Goal: Task Accomplishment & Management: Manage account settings

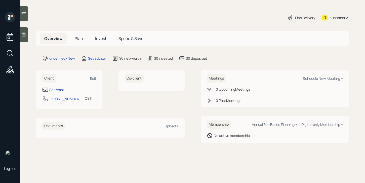
click at [25, 36] on icon at bounding box center [23, 34] width 5 height 5
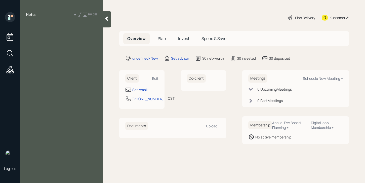
click at [146, 75] on div "Client Edit" at bounding box center [141, 78] width 33 height 8
click at [152, 78] on div "Client Edit" at bounding box center [141, 78] width 33 height 8
click at [152, 78] on div "Edit" at bounding box center [155, 78] width 6 height 5
select select "America/[GEOGRAPHIC_DATA]"
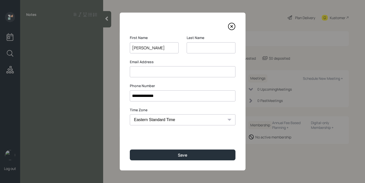
type input "[PERSON_NAME]"
click at [206, 44] on input at bounding box center [211, 47] width 49 height 11
type input "[PERSON_NAME]"
click at [171, 72] on input at bounding box center [183, 71] width 106 height 11
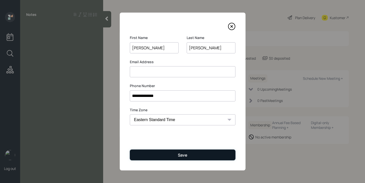
click at [167, 153] on button "Save" at bounding box center [183, 155] width 106 height 11
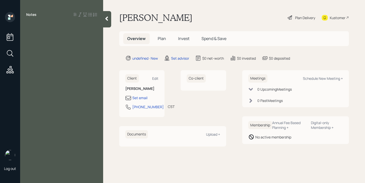
click at [41, 37] on div "Notes" at bounding box center [61, 94] width 83 height 165
click at [58, 30] on div "Notes" at bounding box center [61, 94] width 83 height 165
click at [75, 35] on div "Notes" at bounding box center [61, 94] width 83 height 165
click at [109, 17] on icon at bounding box center [106, 18] width 5 height 5
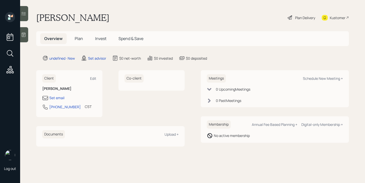
click at [23, 38] on div at bounding box center [24, 34] width 8 height 15
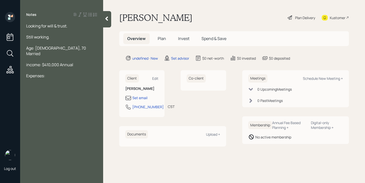
click at [80, 26] on div "Looking for will & trust." at bounding box center [61, 26] width 71 height 6
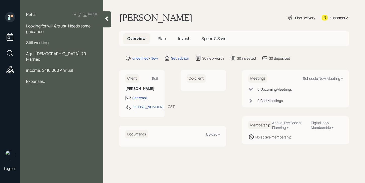
click at [56, 79] on div "Expenses:" at bounding box center [61, 82] width 71 height 6
click at [78, 67] on div "income: $410,000 Annual" at bounding box center [61, 70] width 71 height 6
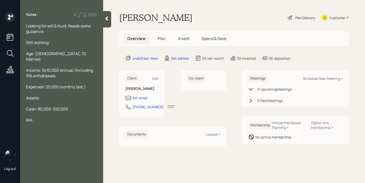
click at [52, 118] on div "Notes Looking for will & trust. Needs some guidance Still working. Age: [DEMOGR…" at bounding box center [61, 94] width 83 height 165
click at [60, 79] on div at bounding box center [61, 82] width 71 height 6
click at [61, 72] on div "income: $410,000 Annual (Including IRA withdrawals" at bounding box center [61, 72] width 71 height 11
click at [57, 117] on div "IRA:" at bounding box center [61, 120] width 71 height 6
click at [33, 117] on span "IRA: 250,000" at bounding box center [38, 120] width 24 height 6
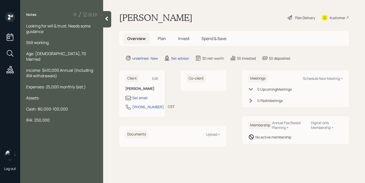
click at [32, 117] on span "IRA: 250,000" at bounding box center [38, 120] width 24 height 6
click at [60, 117] on div "CD: 250,000" at bounding box center [61, 120] width 71 height 6
click at [52, 32] on div "Looking for will & trust. Needs some guidance" at bounding box center [61, 28] width 71 height 11
click at [87, 139] on div "Primary Residence: 600,000" at bounding box center [61, 142] width 71 height 6
click at [29, 167] on span "Liabilities:" at bounding box center [35, 170] width 19 height 6
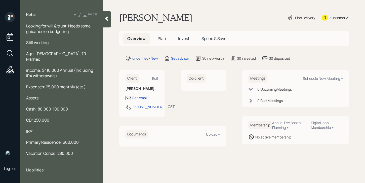
click at [28, 167] on span "Liabilities:" at bounding box center [35, 170] width 19 height 6
click at [27, 167] on span "Liabilities:" at bounding box center [35, 170] width 19 height 6
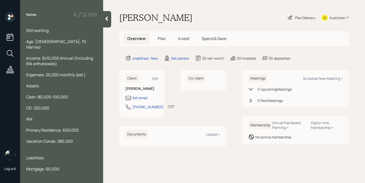
click at [75, 166] on div "Mortgage: 60,000" at bounding box center [61, 169] width 71 height 6
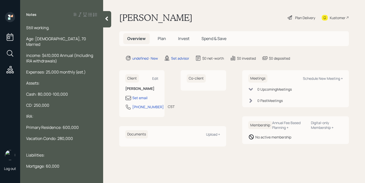
click at [57, 136] on span "Vacation Condo: 280,000" at bounding box center [49, 139] width 47 height 6
click at [56, 136] on span "Vacation Condo: 280,000" at bounding box center [49, 139] width 47 height 6
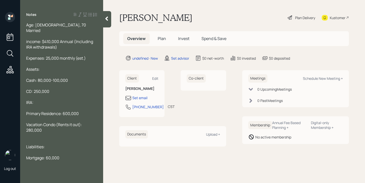
scroll to position [23, 0]
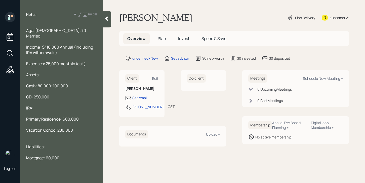
click at [66, 150] on div at bounding box center [61, 153] width 71 height 6
click at [67, 155] on div "Mortgage: 60,000" at bounding box center [61, 158] width 71 height 6
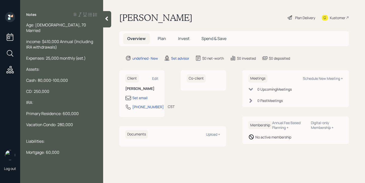
scroll to position [0, 0]
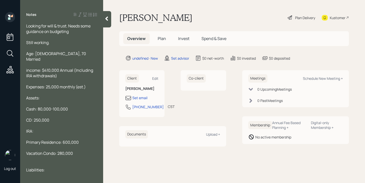
click at [76, 37] on div at bounding box center [61, 37] width 71 height 6
click at [76, 34] on div at bounding box center [61, 37] width 71 height 6
click at [75, 29] on div "Looking for will & trust. Needs some guidance on budgeting" at bounding box center [61, 28] width 71 height 11
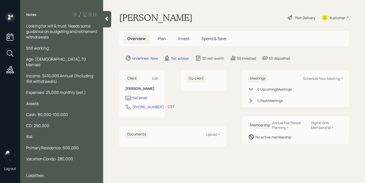
click at [104, 18] on icon at bounding box center [106, 18] width 5 height 5
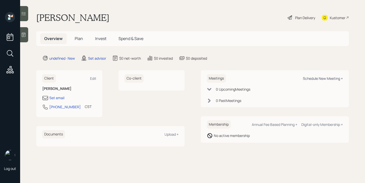
click at [310, 77] on div "Schedule New Meeting +" at bounding box center [323, 78] width 40 height 5
select select "round-[PERSON_NAME]"
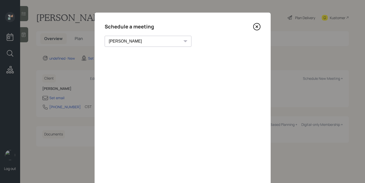
click at [259, 30] on icon at bounding box center [257, 27] width 8 height 8
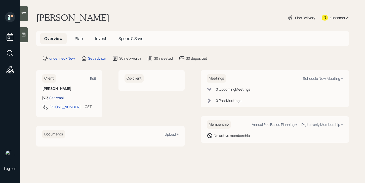
click at [53, 95] on div "Set email" at bounding box center [56, 97] width 15 height 5
select select "America/[GEOGRAPHIC_DATA]"
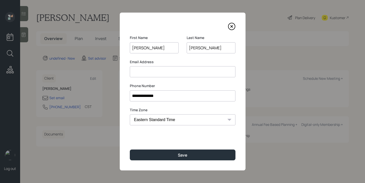
click at [158, 78] on div "**********" at bounding box center [183, 92] width 126 height 158
click at [158, 75] on input at bounding box center [183, 71] width 106 height 11
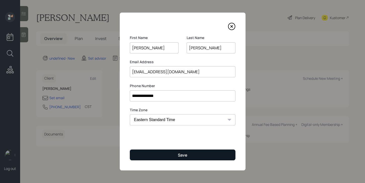
type input "[EMAIL_ADDRESS][DOMAIN_NAME]"
click at [175, 157] on button "Save" at bounding box center [183, 155] width 106 height 11
